Goal: Information Seeking & Learning: Learn about a topic

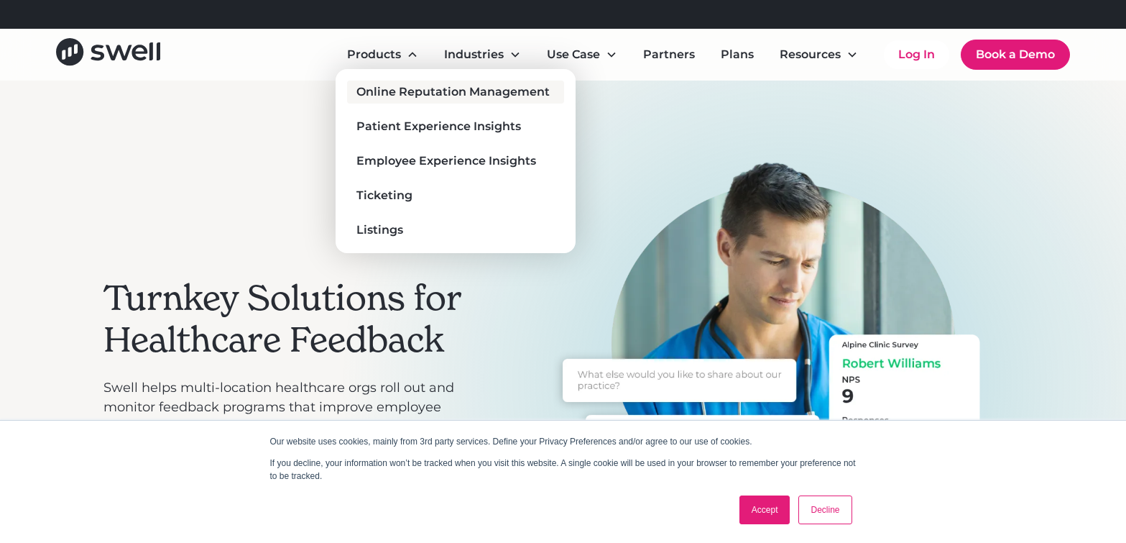
click at [422, 82] on link "Online Reputation Management" at bounding box center [455, 91] width 217 height 23
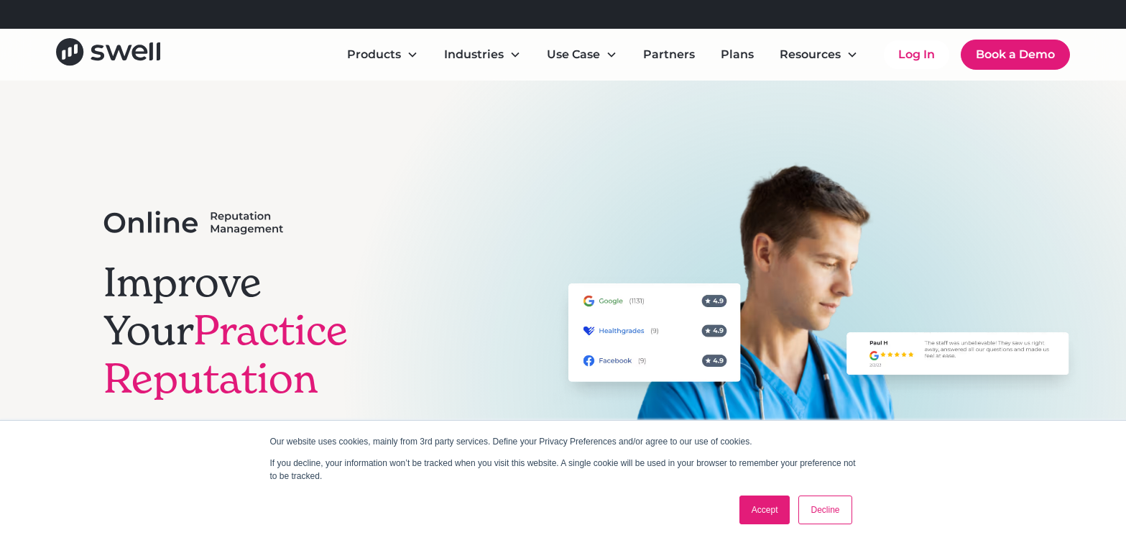
click at [768, 511] on link "Accept" at bounding box center [764, 509] width 51 height 29
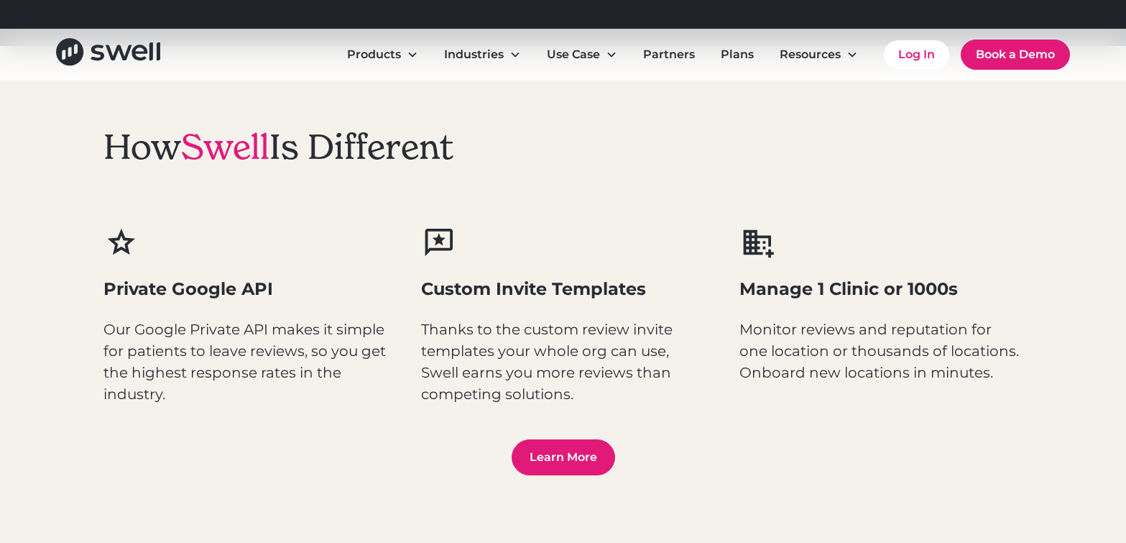
scroll to position [1940, 0]
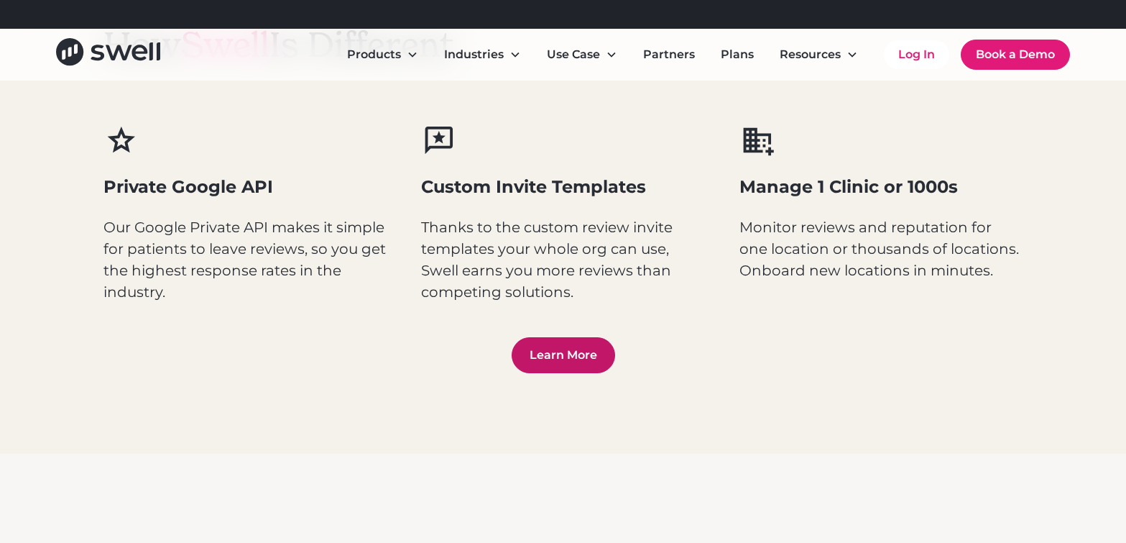
click at [557, 343] on link "Learn More" at bounding box center [563, 355] width 103 height 36
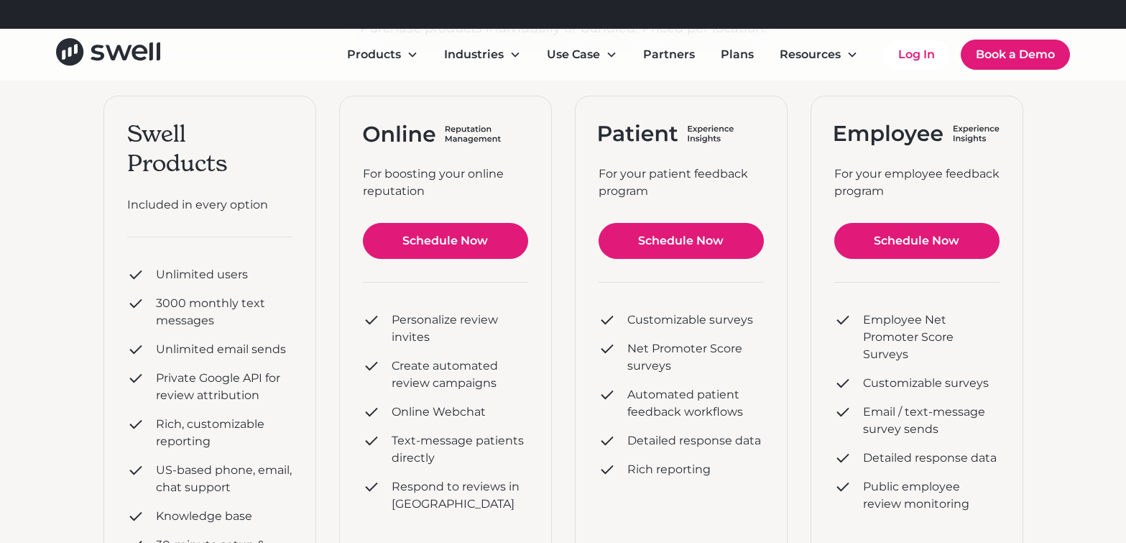
scroll to position [216, 0]
